Goal: Task Accomplishment & Management: Manage account settings

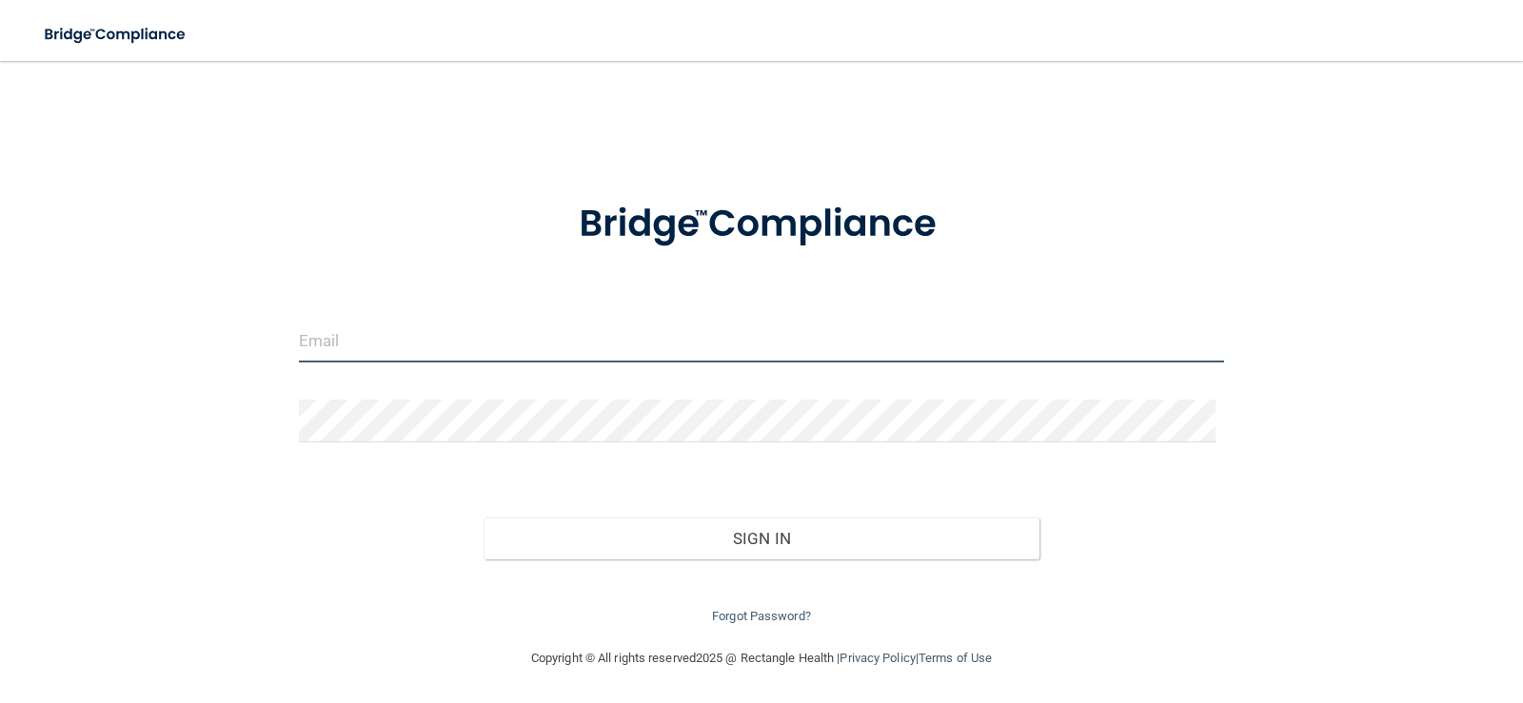
click at [431, 345] on input "email" at bounding box center [762, 341] width 926 height 43
type input "[EMAIL_ADDRESS][DOMAIN_NAME]"
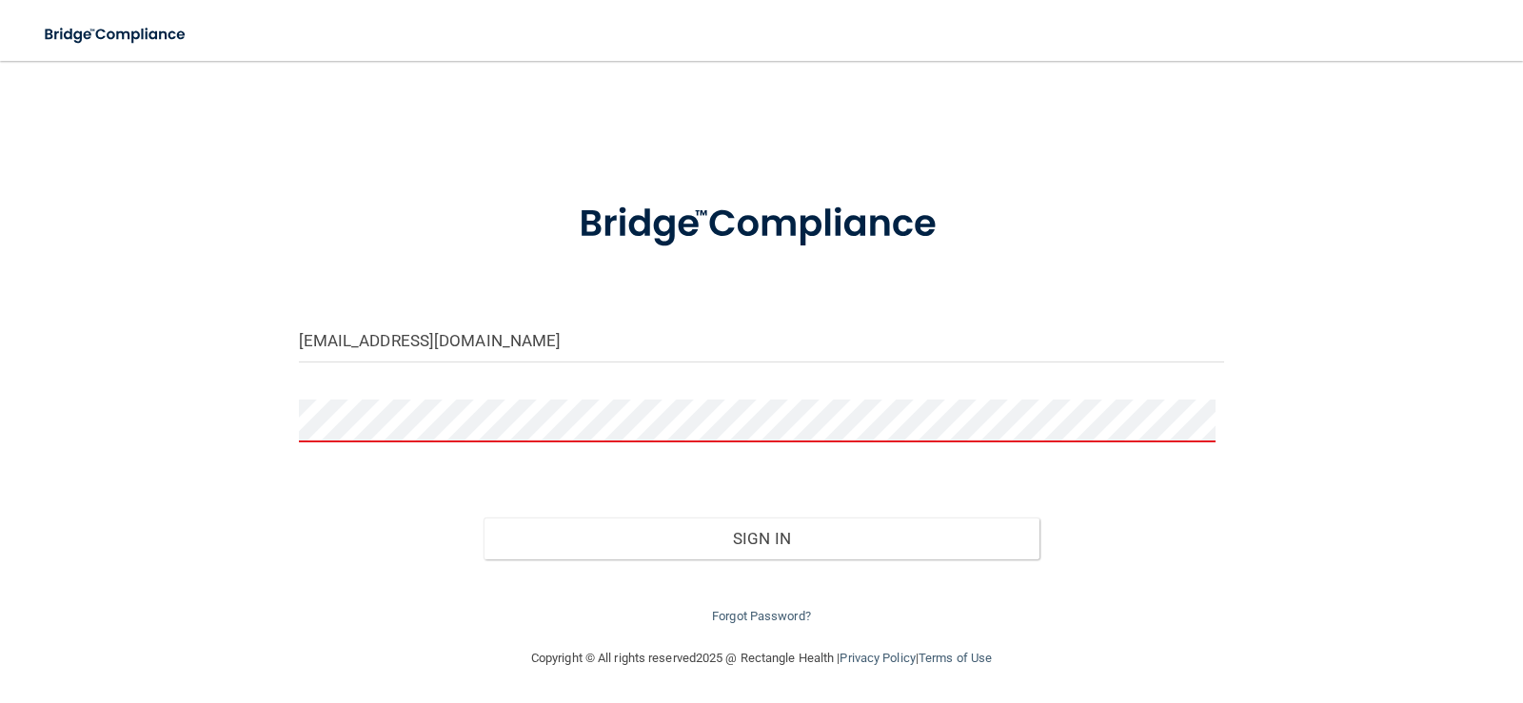
drag, startPoint x: 290, startPoint y: 2, endPoint x: 838, endPoint y: 140, distance: 565.3
click at [895, 151] on div "burlingtondentalcenterks@gmail.com Invalid email/password. You don't have permi…" at bounding box center [761, 354] width 1447 height 548
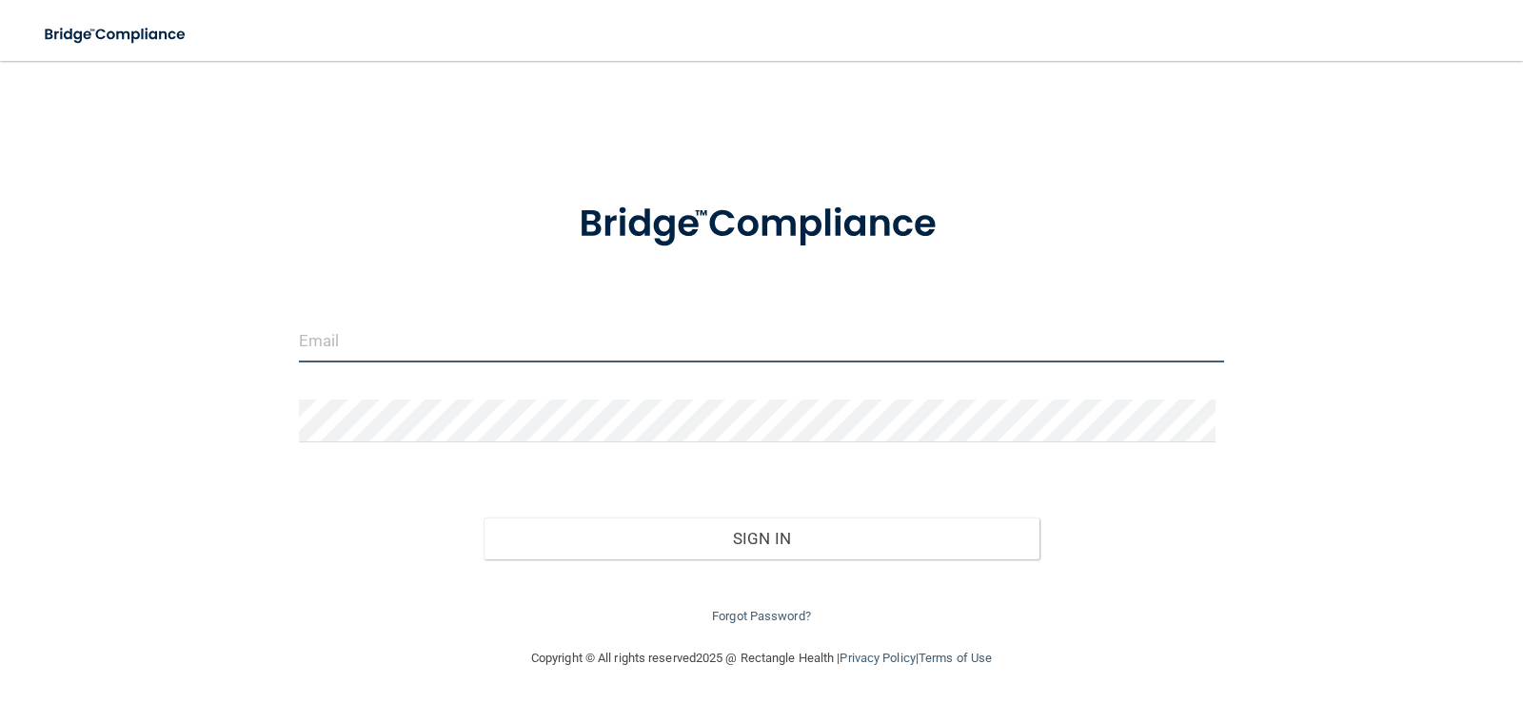
click at [387, 340] on input "email" at bounding box center [762, 341] width 926 height 43
type input "[EMAIL_ADDRESS][DOMAIN_NAME]"
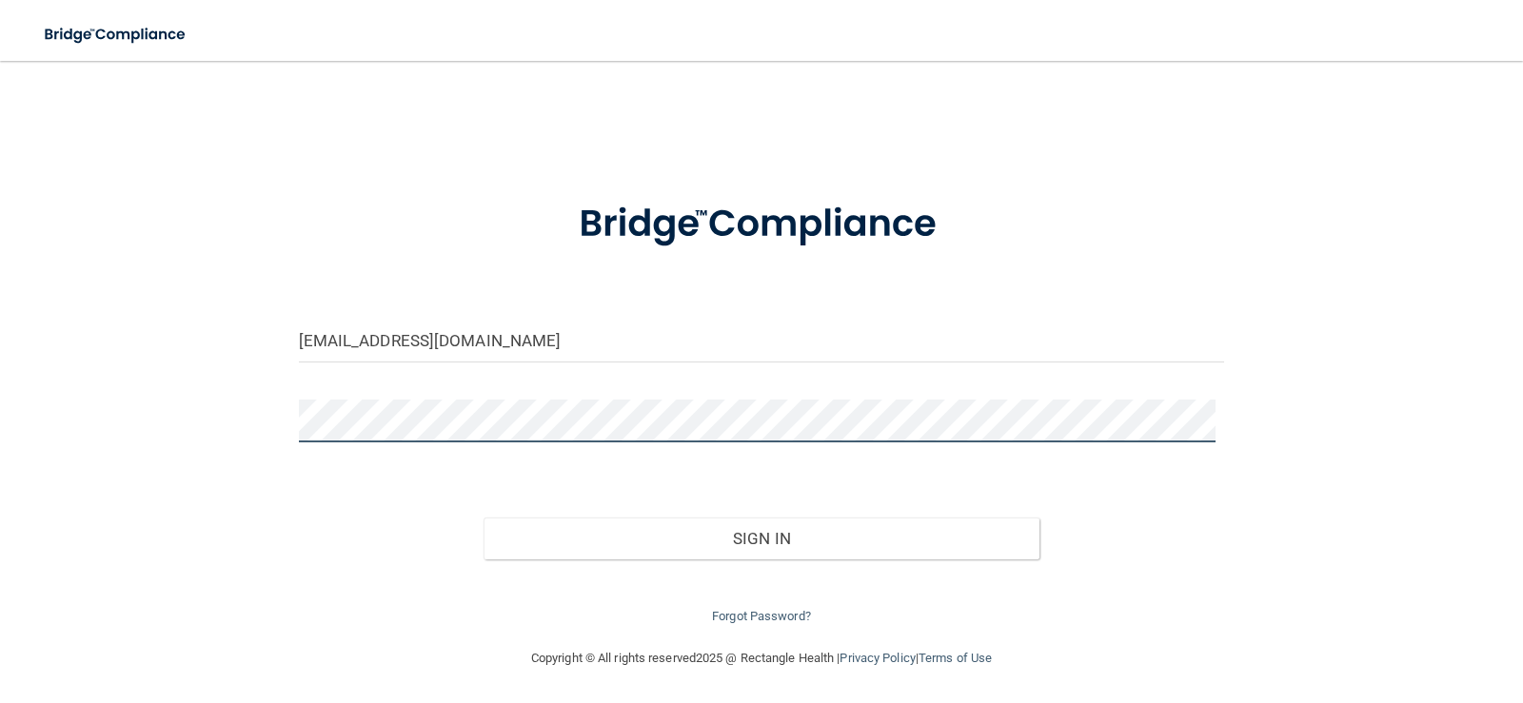
scroll to position [1, 0]
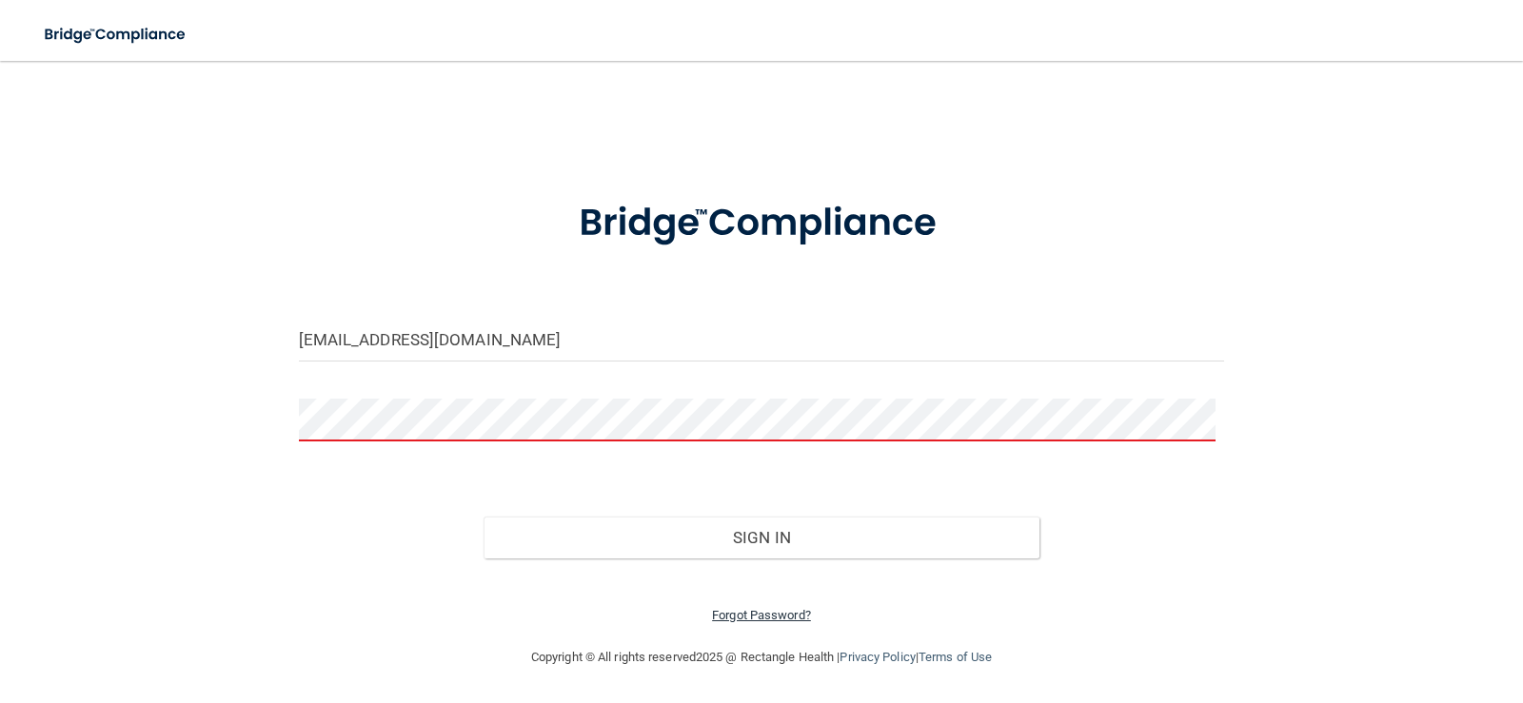
click at [749, 618] on link "Forgot Password?" at bounding box center [761, 615] width 99 height 14
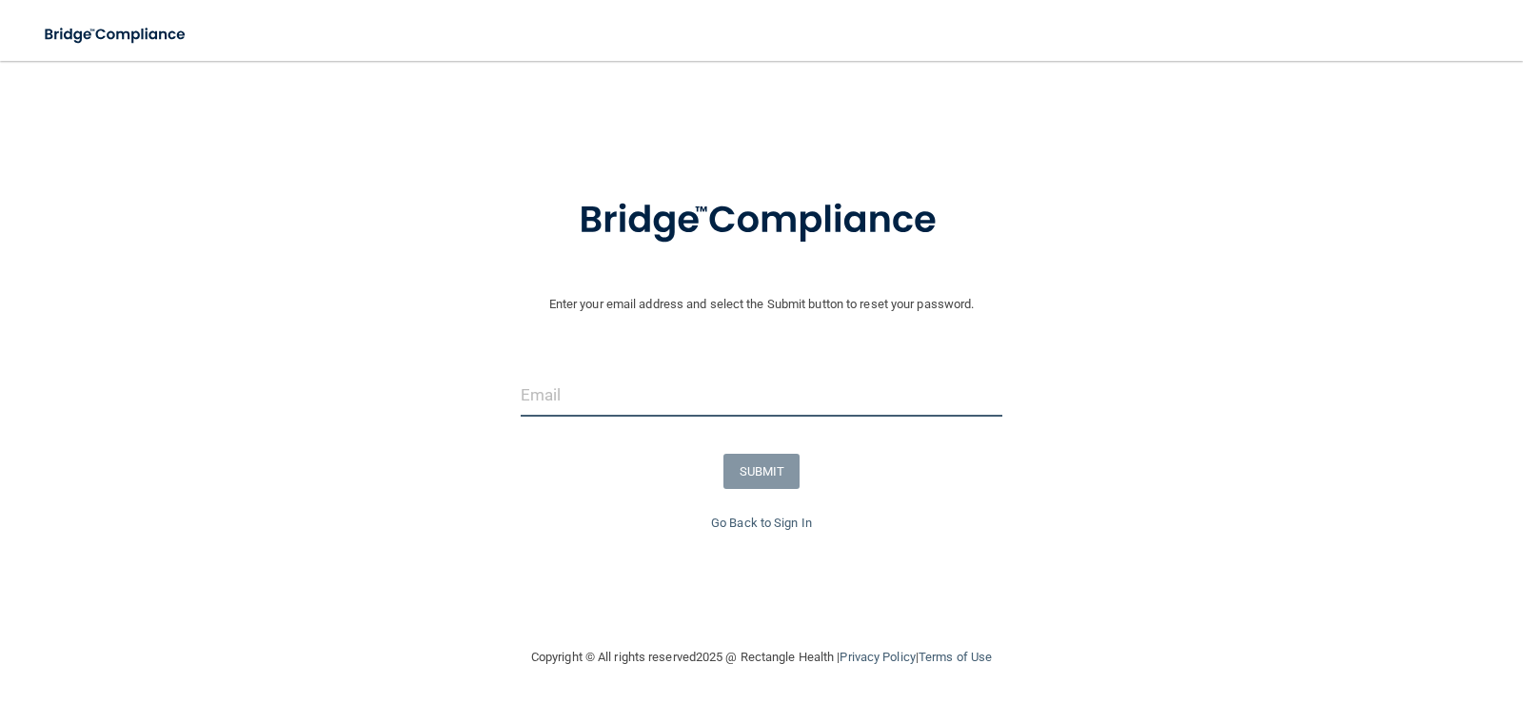
click at [557, 403] on input "email" at bounding box center [762, 395] width 483 height 43
type input "[EMAIL_ADDRESS][DOMAIN_NAME]"
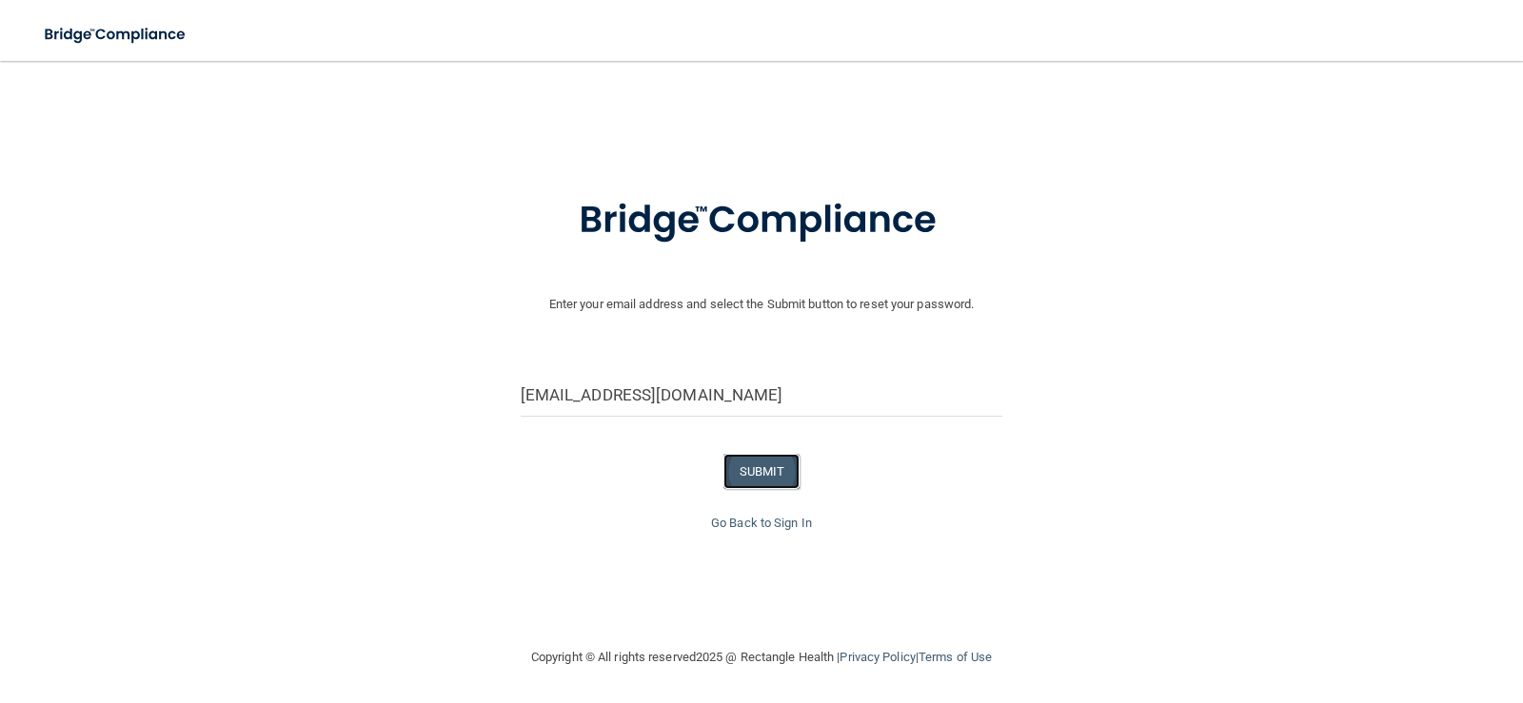
click at [759, 473] on button "SUBMIT" at bounding box center [761, 471] width 77 height 35
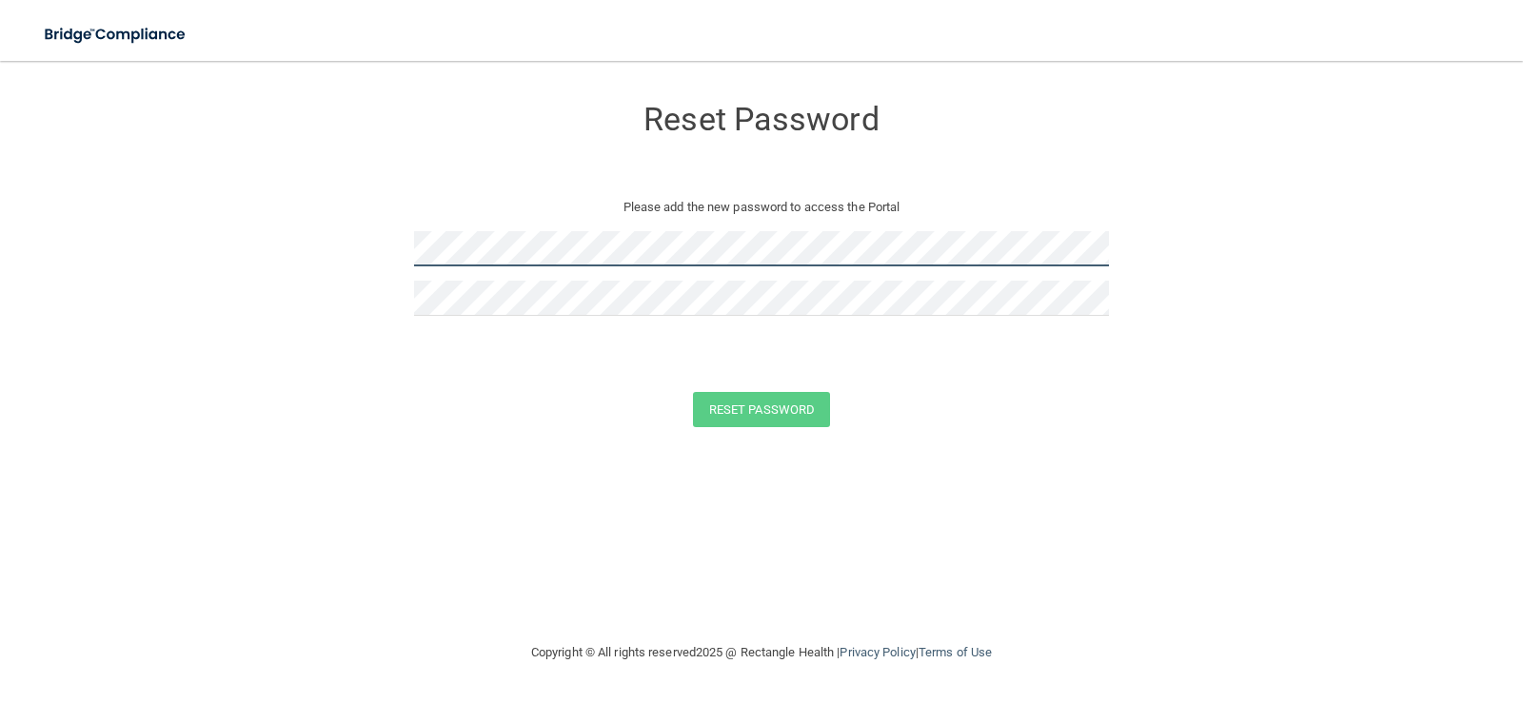
click at [252, 239] on form "Reset Password Please add the new password to access the Portal Reset Password …" at bounding box center [761, 265] width 1447 height 370
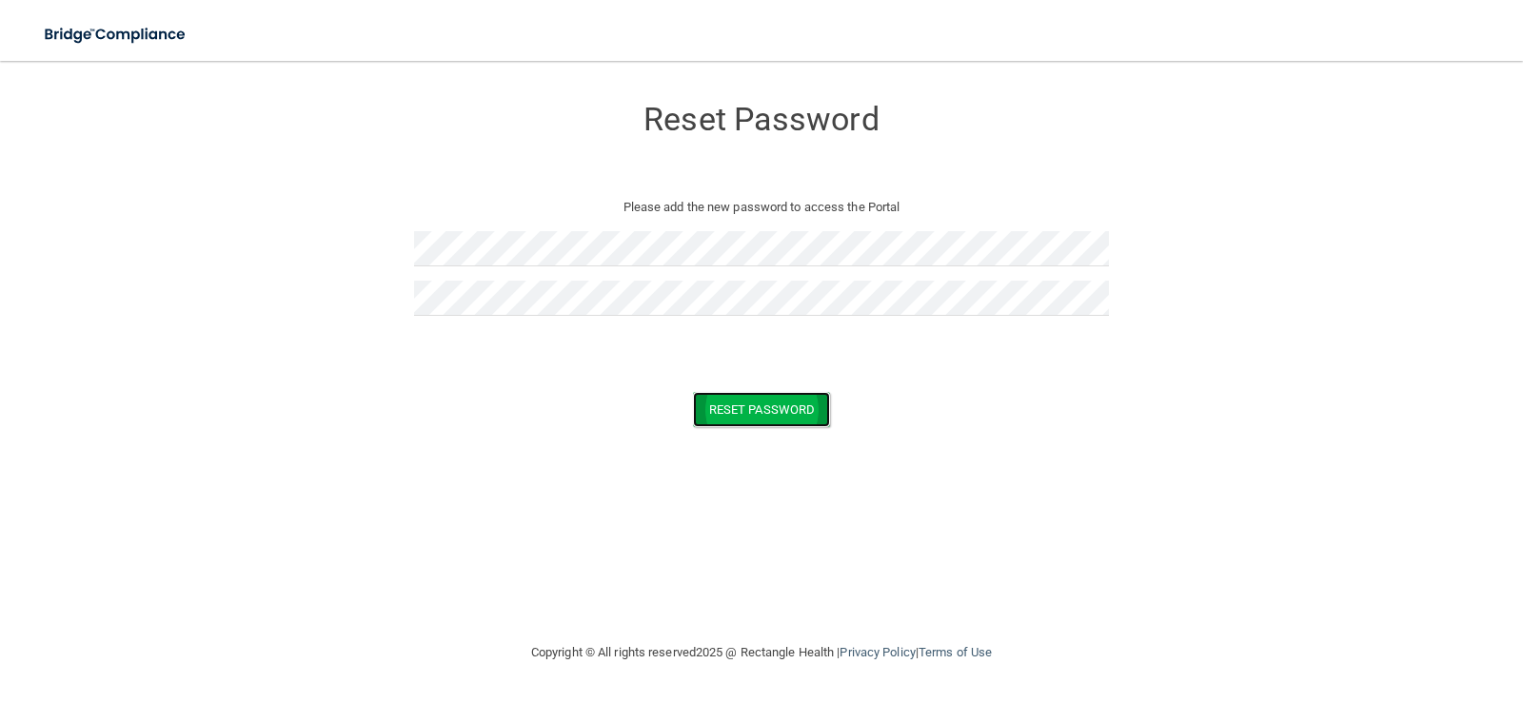
drag, startPoint x: 769, startPoint y: 408, endPoint x: 539, endPoint y: 404, distance: 230.3
click at [769, 407] on button "Reset Password" at bounding box center [761, 409] width 137 height 35
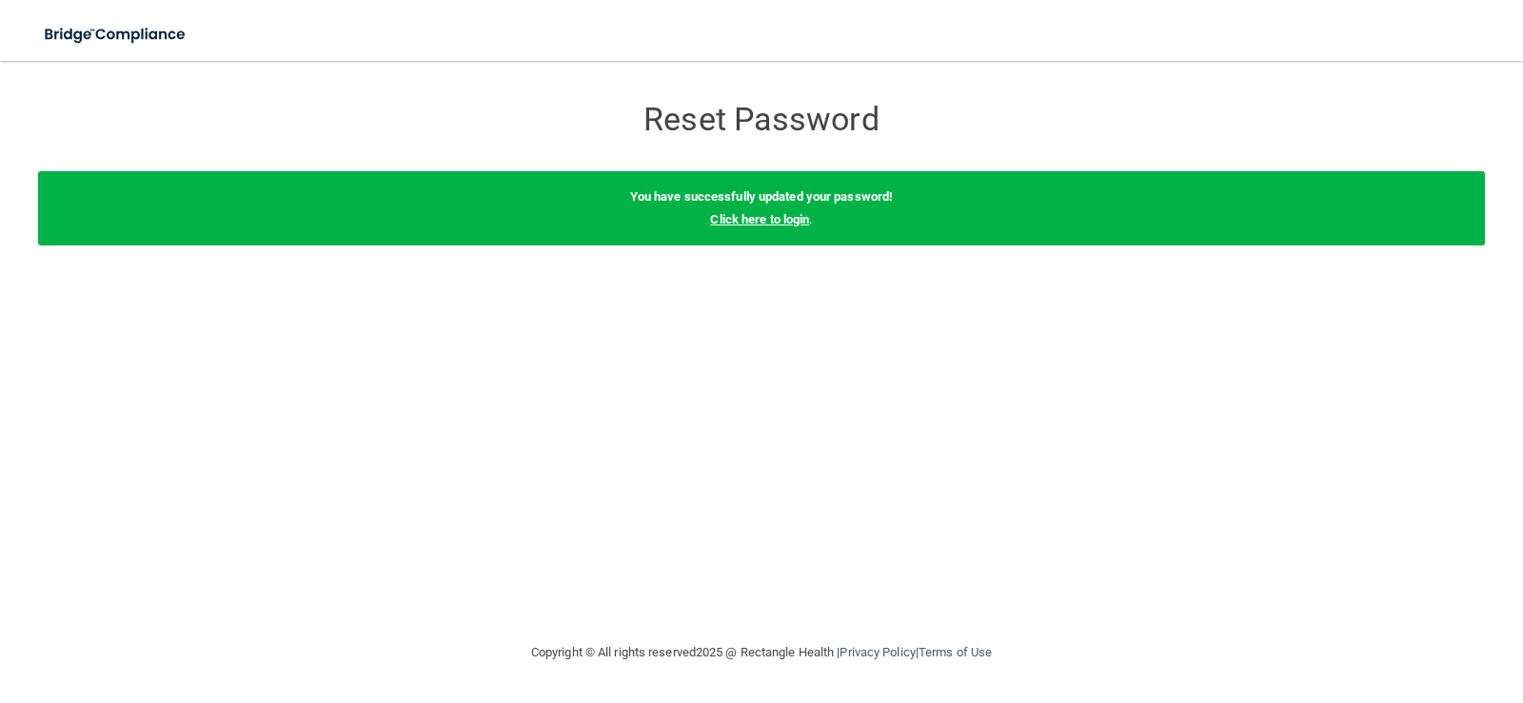
click at [760, 220] on link "Click here to login" at bounding box center [759, 219] width 99 height 14
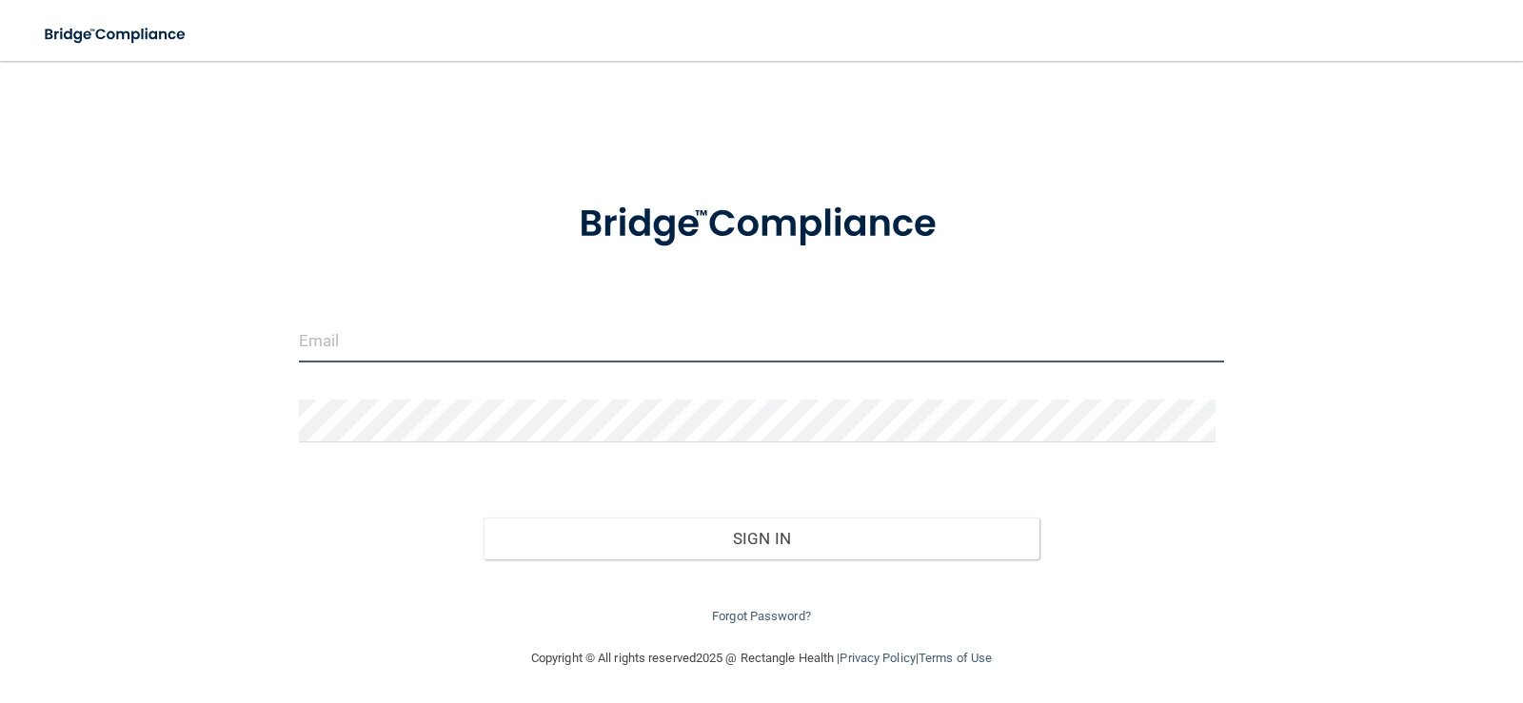
type input "[EMAIL_ADDRESS][DOMAIN_NAME]"
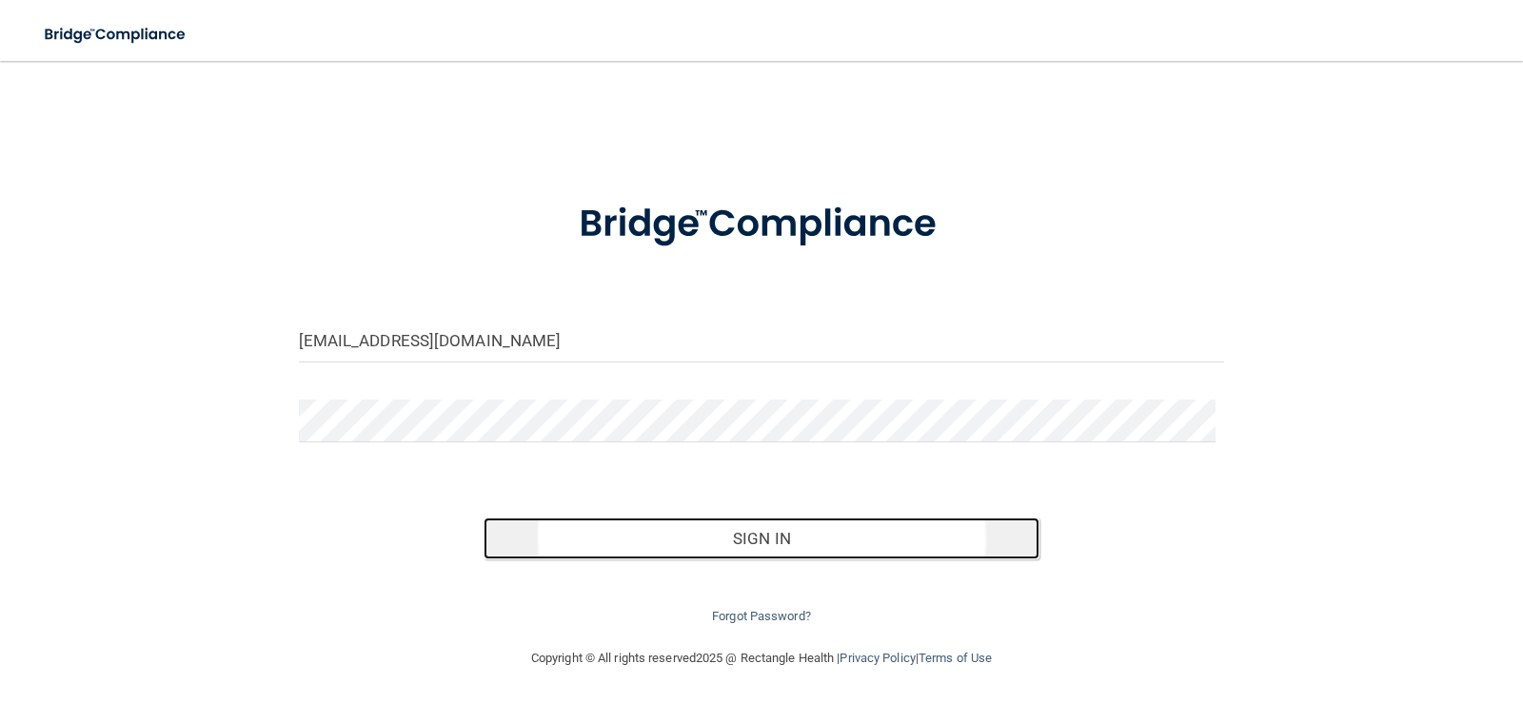
click at [630, 540] on button "Sign In" at bounding box center [761, 539] width 556 height 42
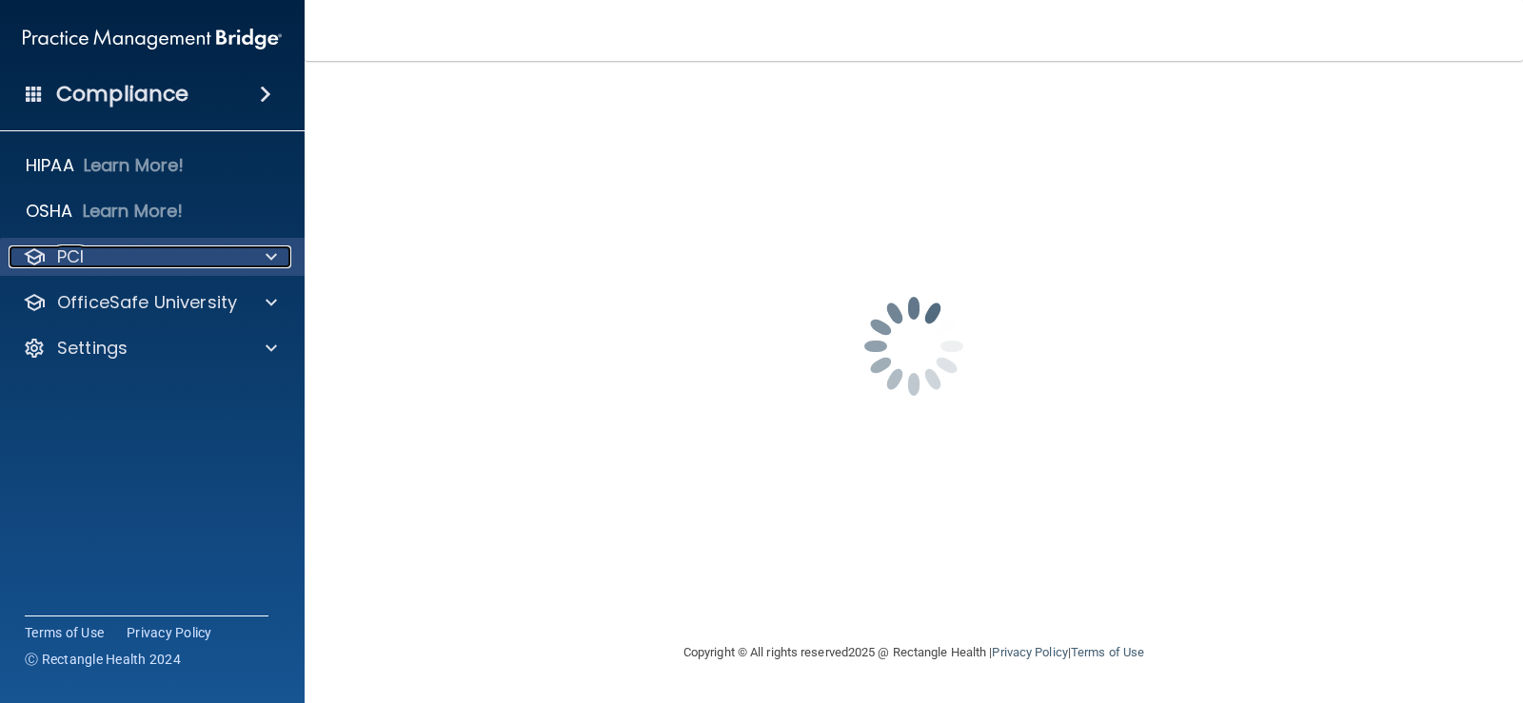
click at [272, 253] on span at bounding box center [271, 257] width 11 height 23
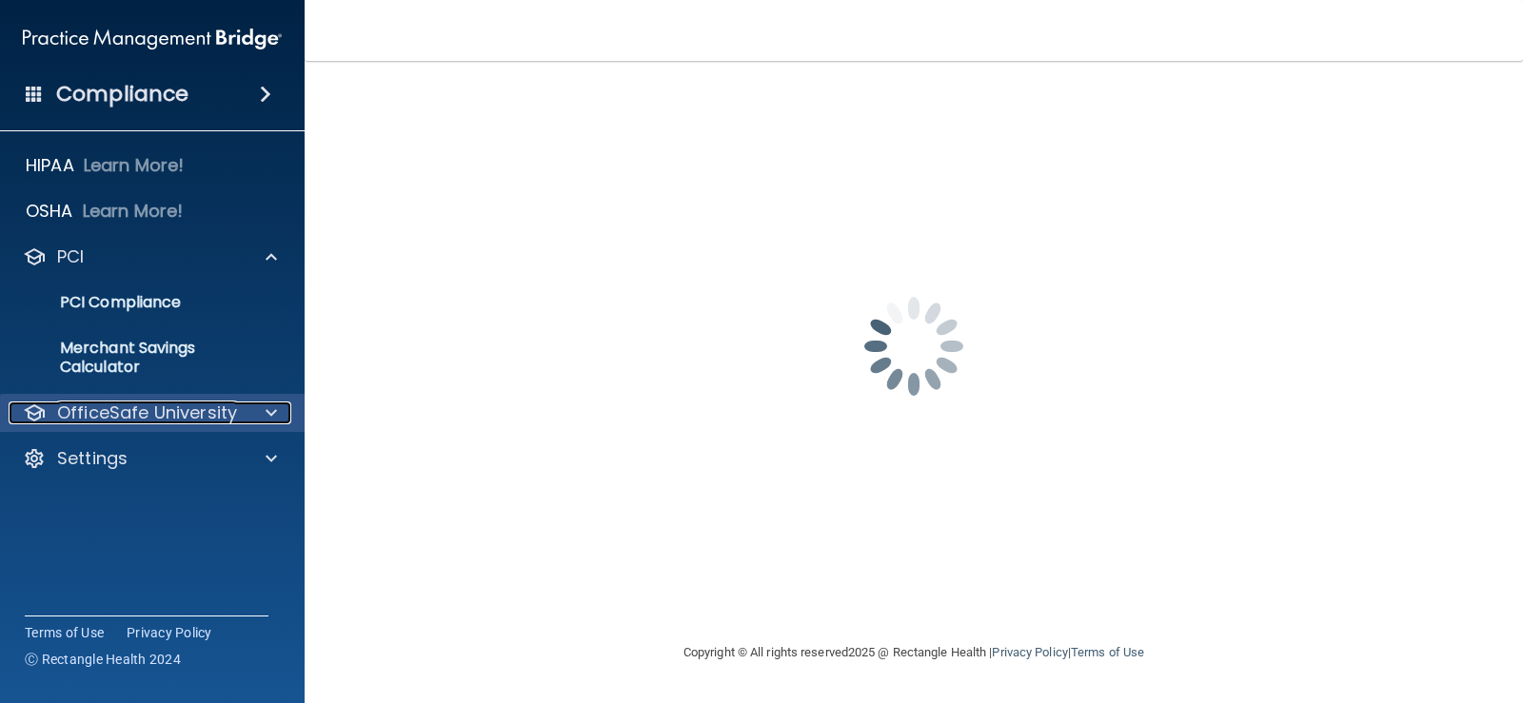
click at [276, 411] on span at bounding box center [271, 413] width 11 height 23
click at [274, 416] on span at bounding box center [271, 413] width 11 height 23
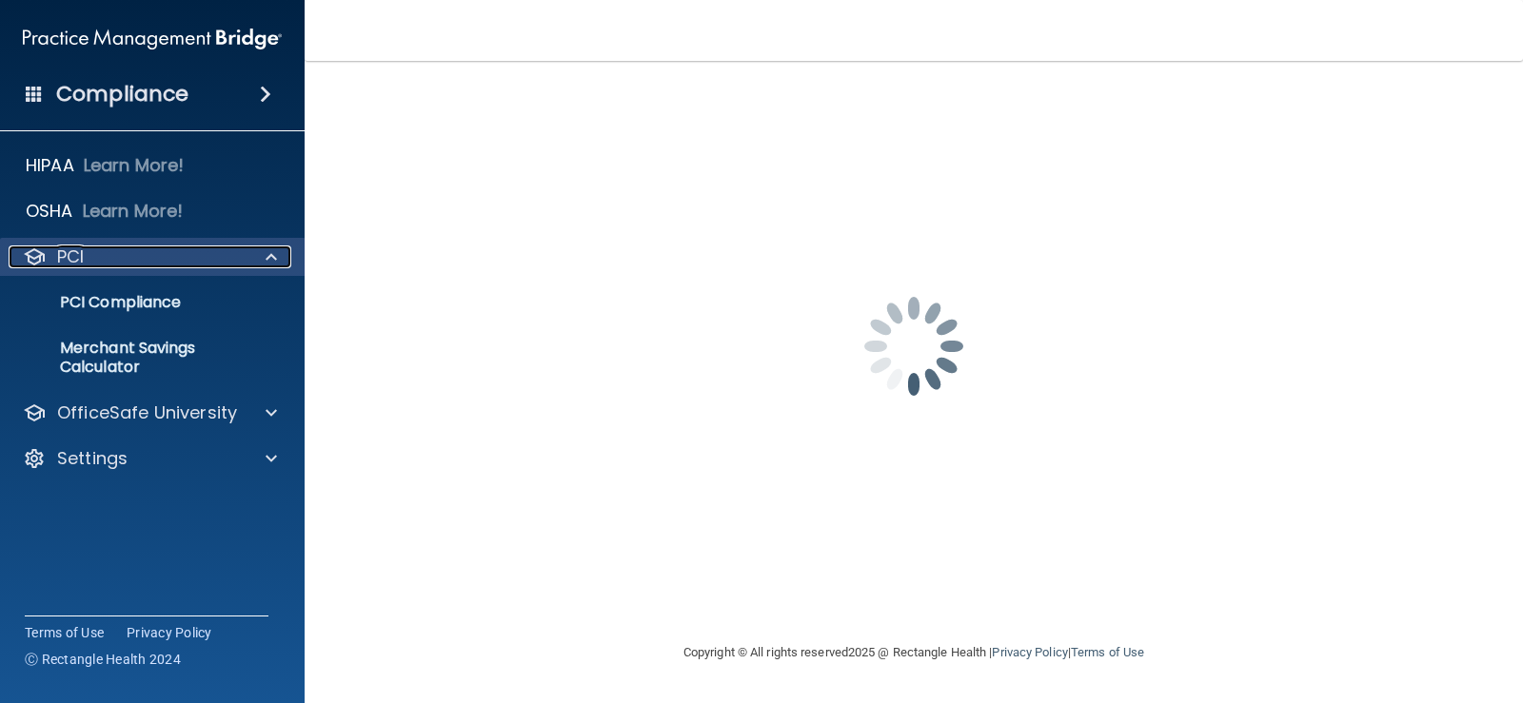
click at [268, 259] on span at bounding box center [271, 257] width 11 height 23
